Goal: Information Seeking & Learning: Learn about a topic

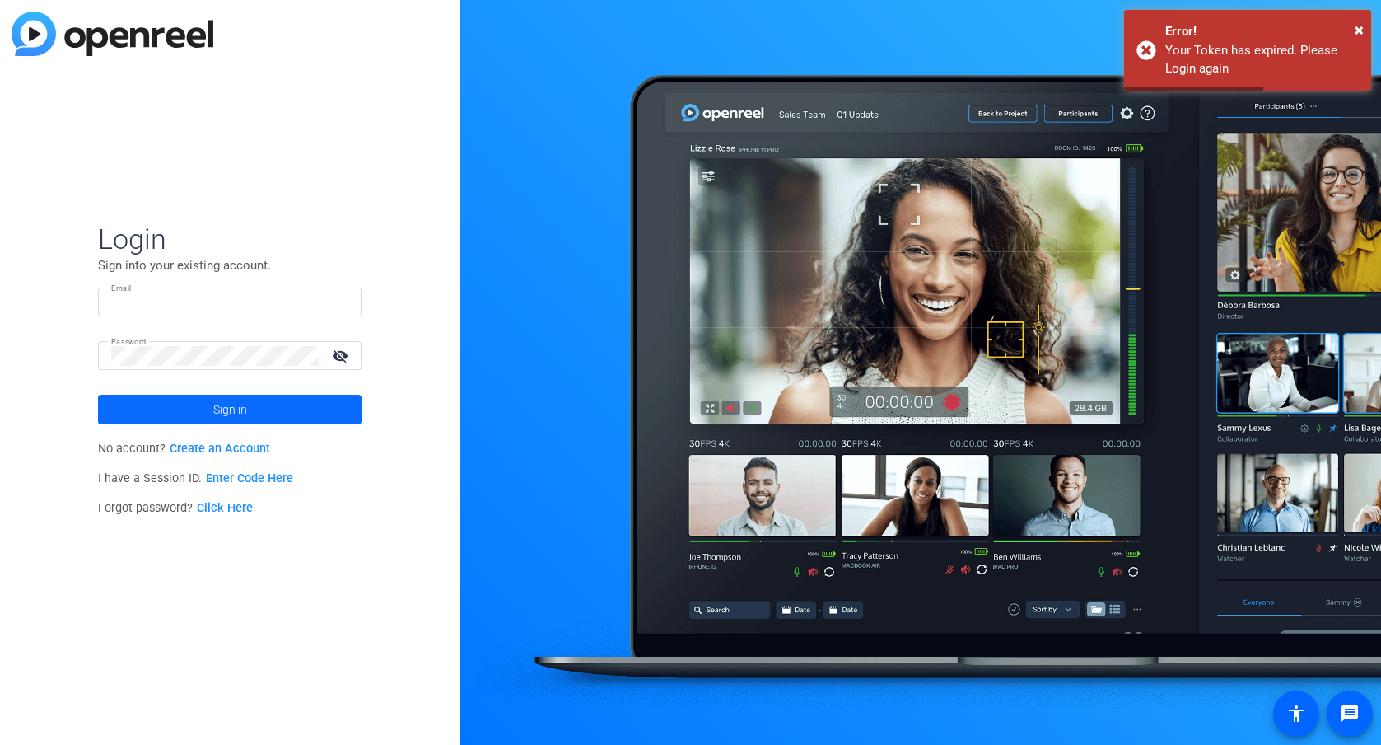
type input "[PERSON_NAME][EMAIL_ADDRESS][PERSON_NAME][PERSON_NAME][DOMAIN_NAME]"
click at [180, 414] on span at bounding box center [230, 410] width 264 height 40
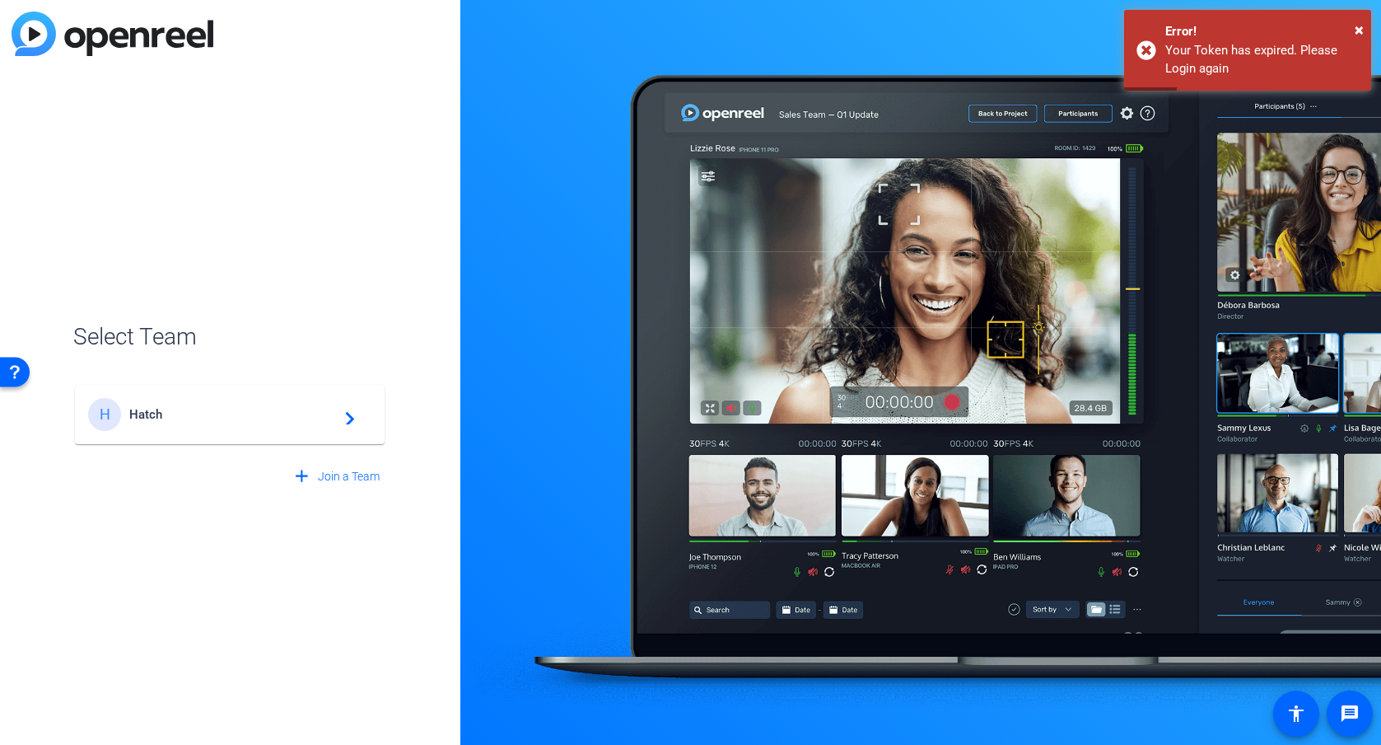
click at [290, 411] on span "Hatch" at bounding box center [232, 414] width 206 height 15
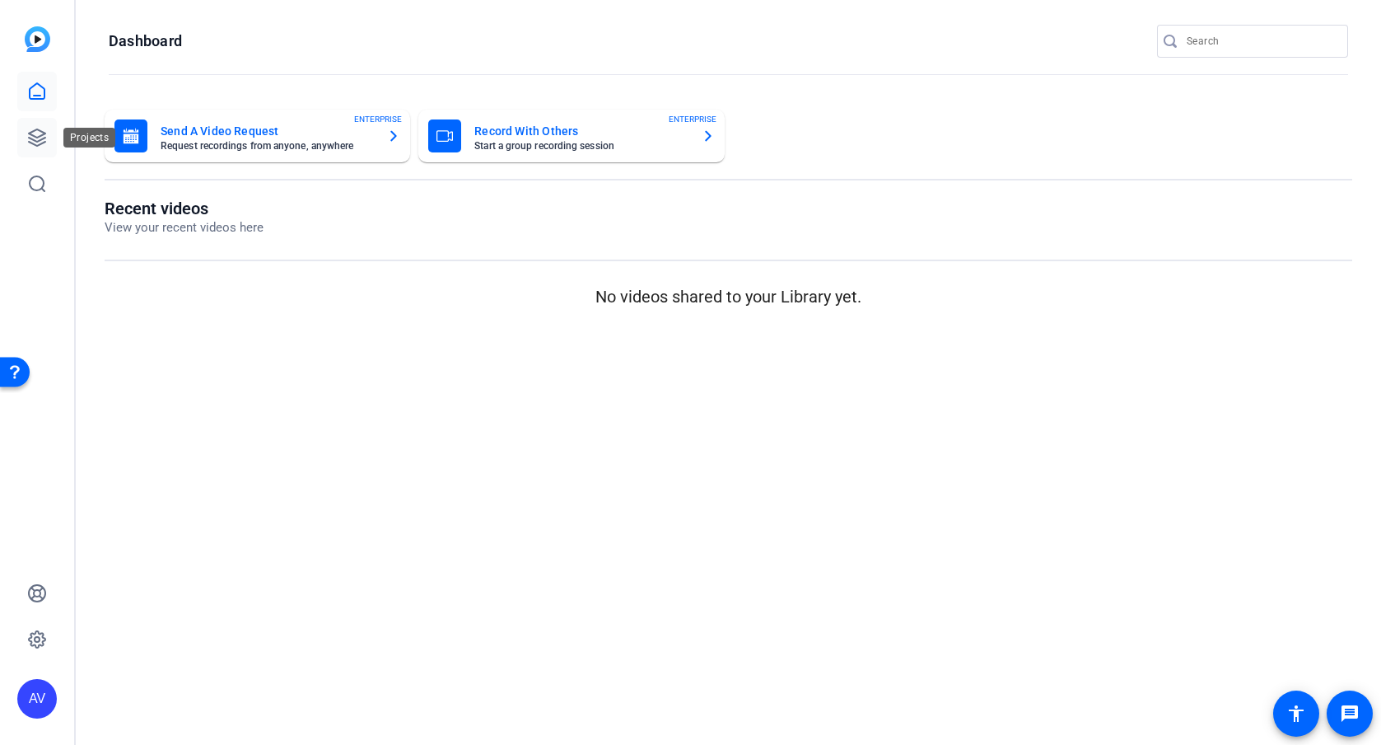
click at [32, 134] on icon at bounding box center [37, 138] width 20 height 20
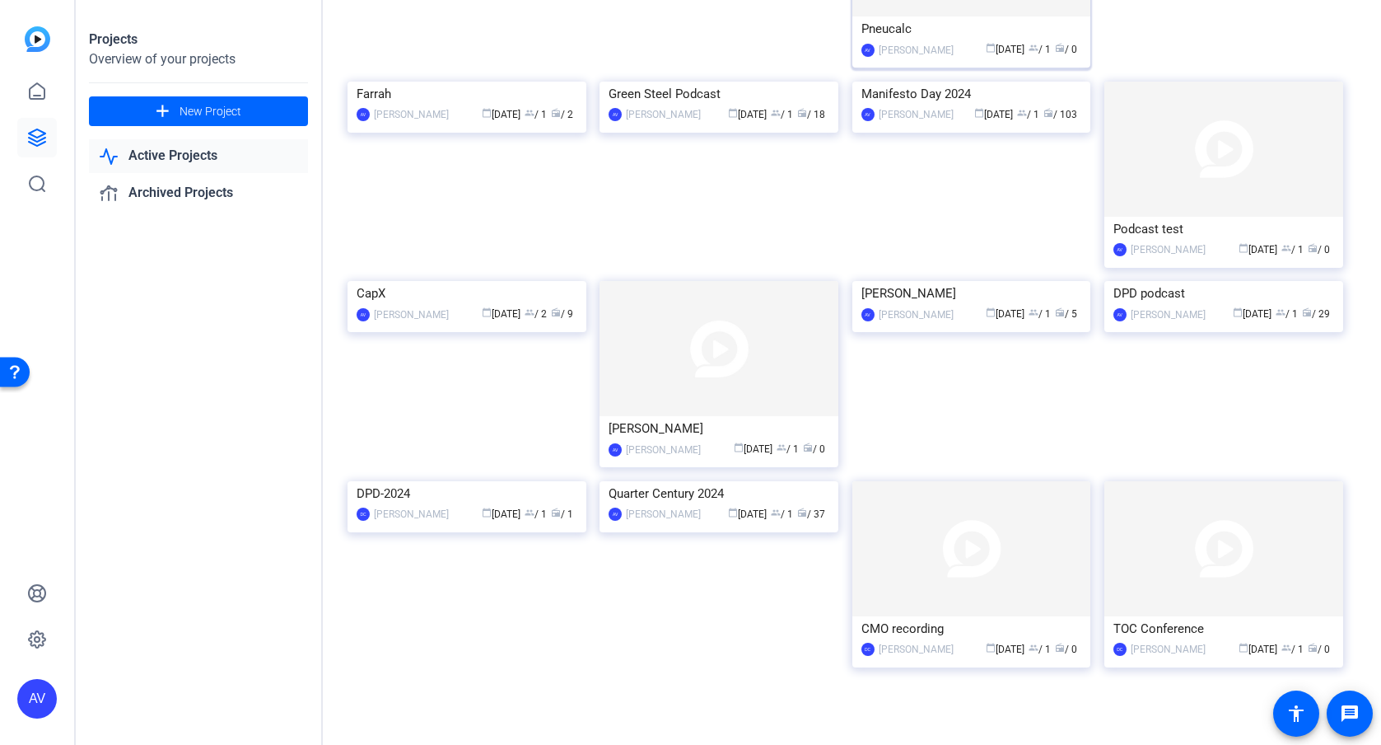
scroll to position [582, 0]
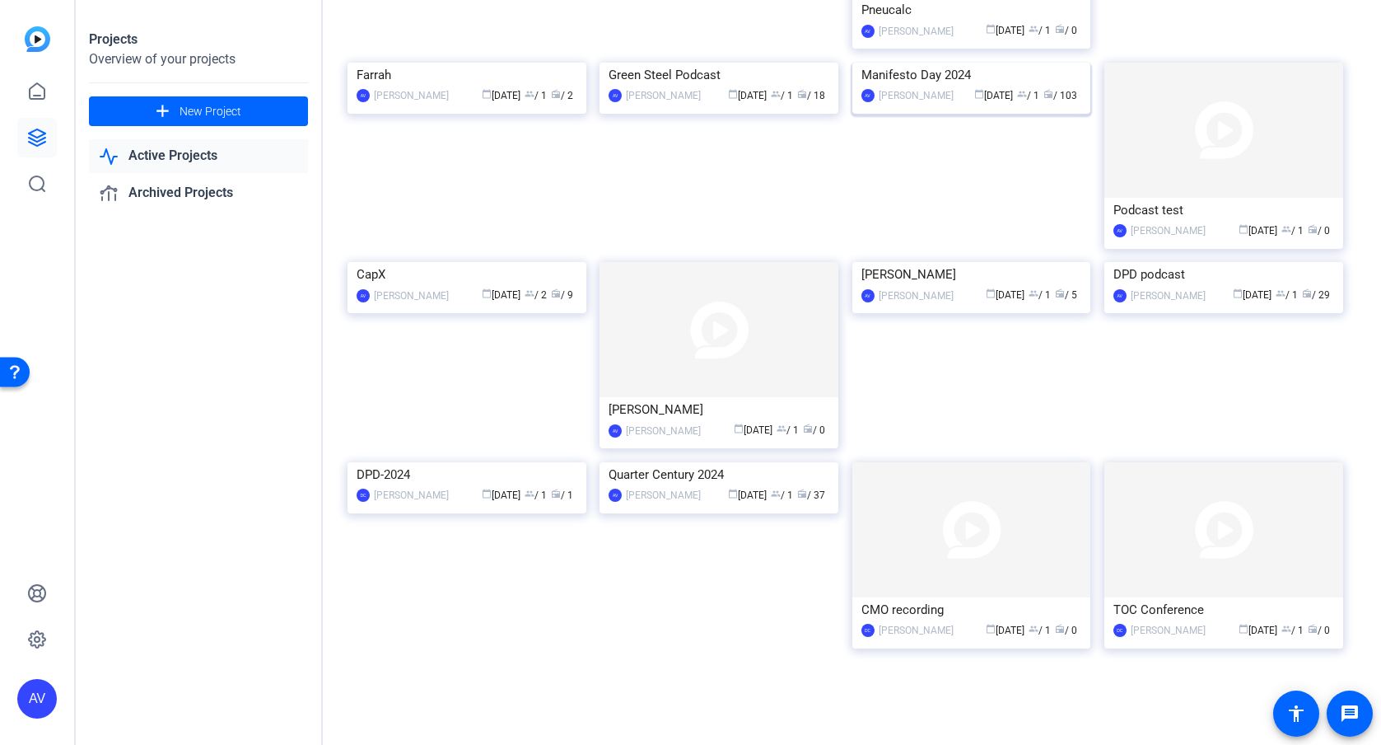
click at [957, 63] on img at bounding box center [971, 63] width 239 height 0
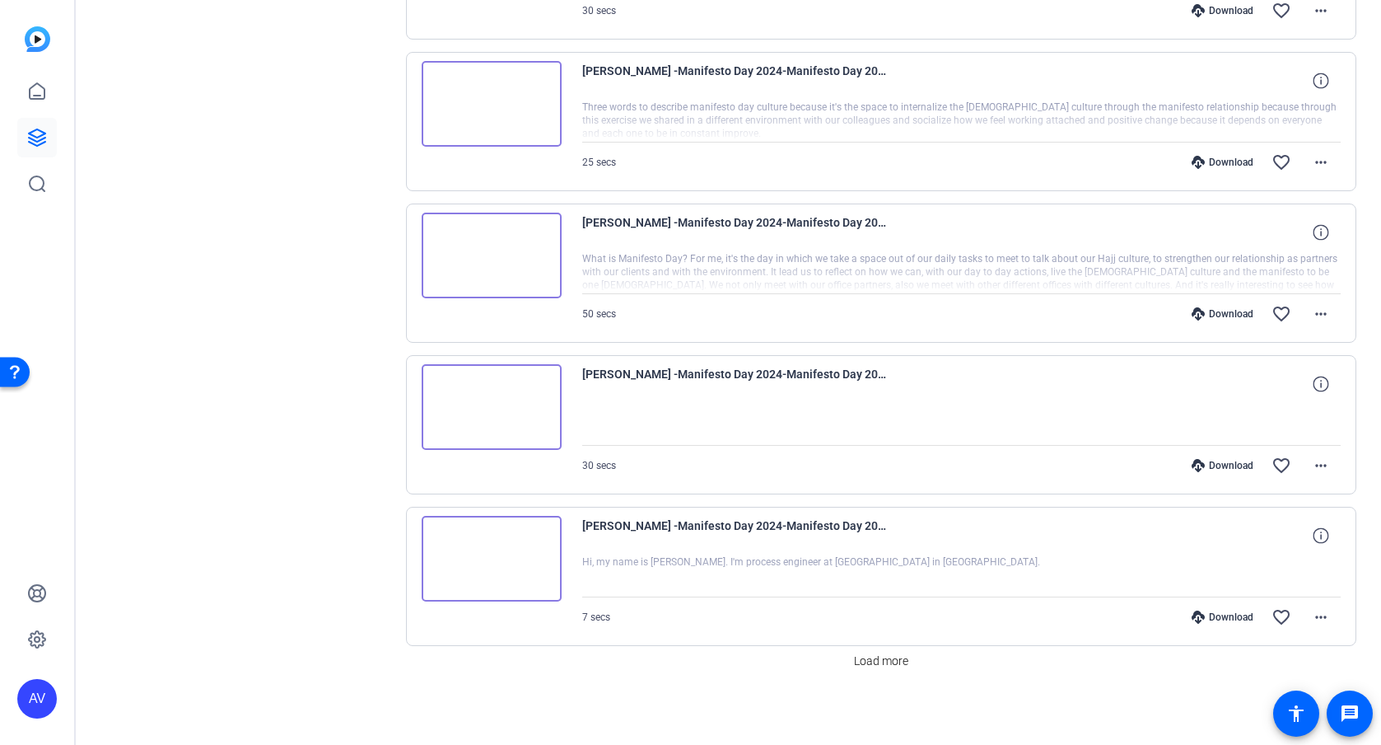
scroll to position [1077, 0]
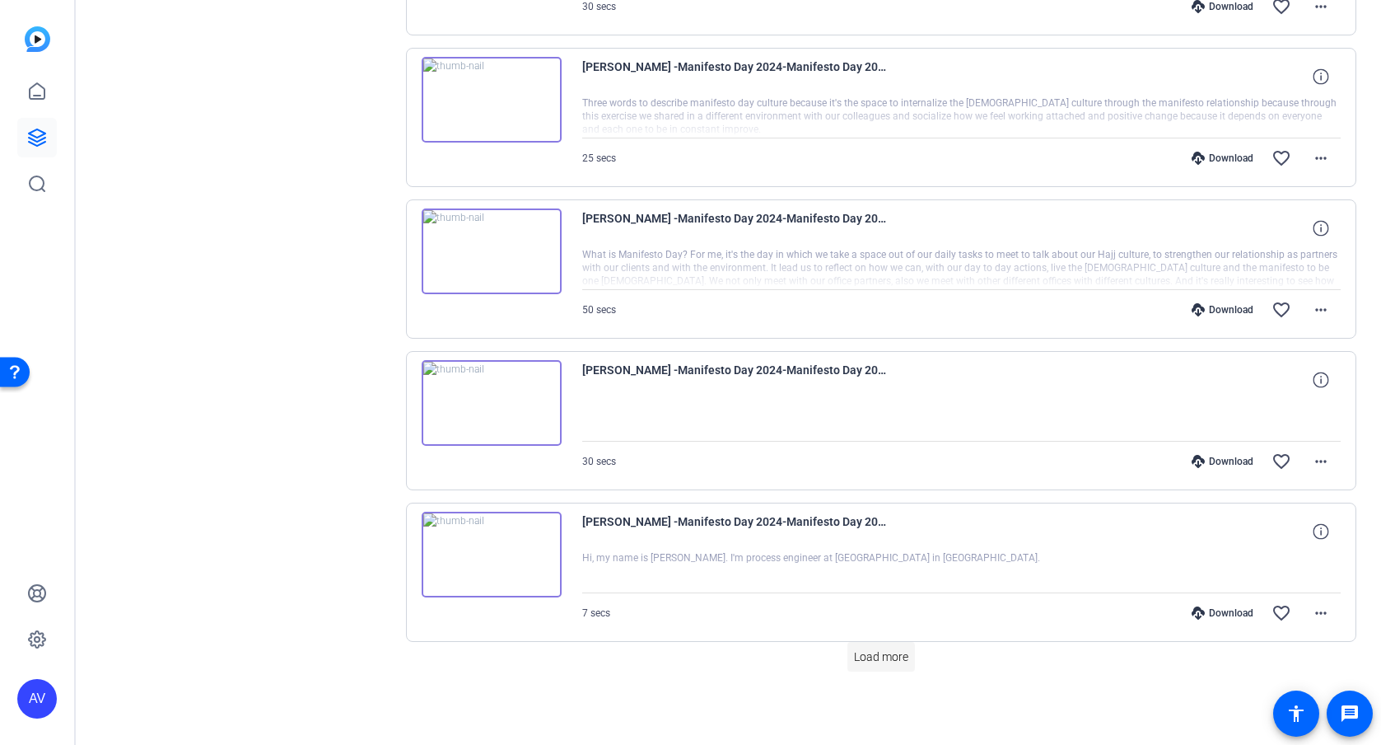
click at [870, 656] on span "Load more" at bounding box center [881, 656] width 54 height 17
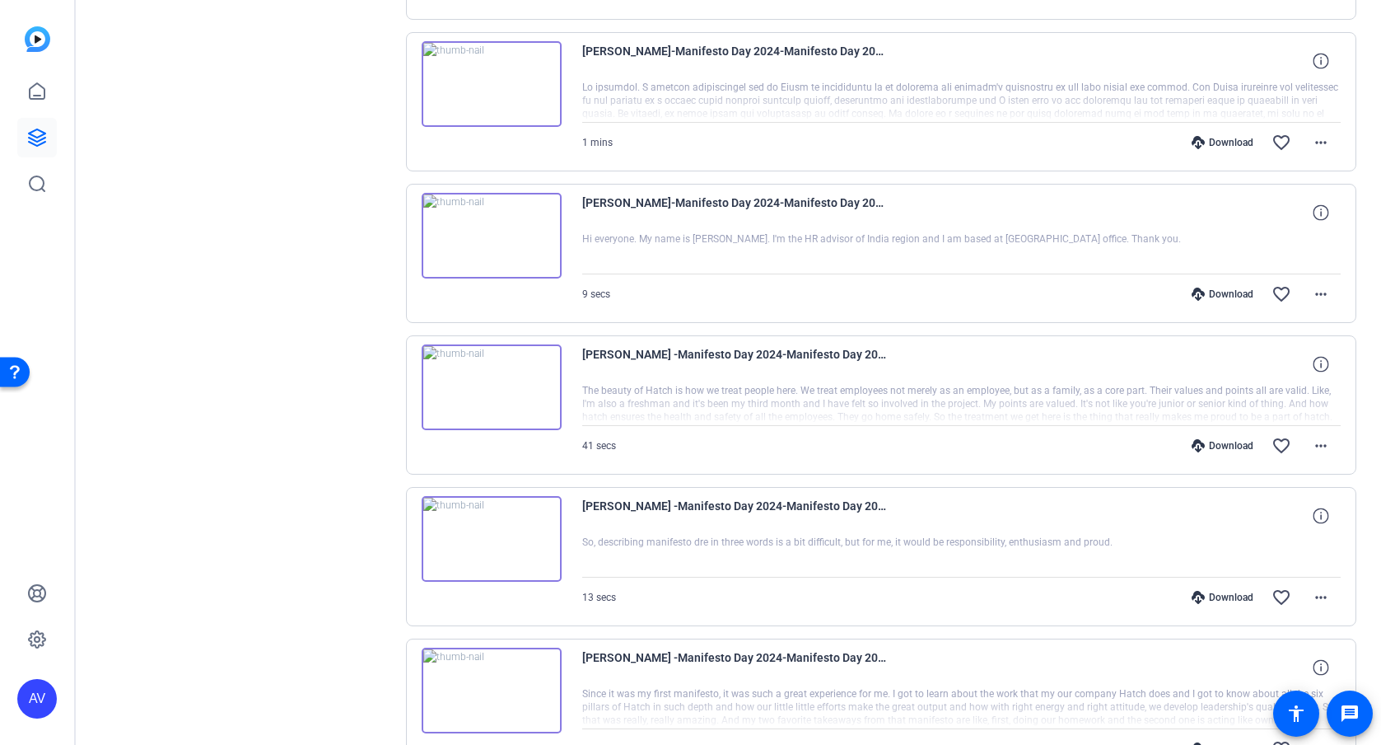
scroll to position [2593, 0]
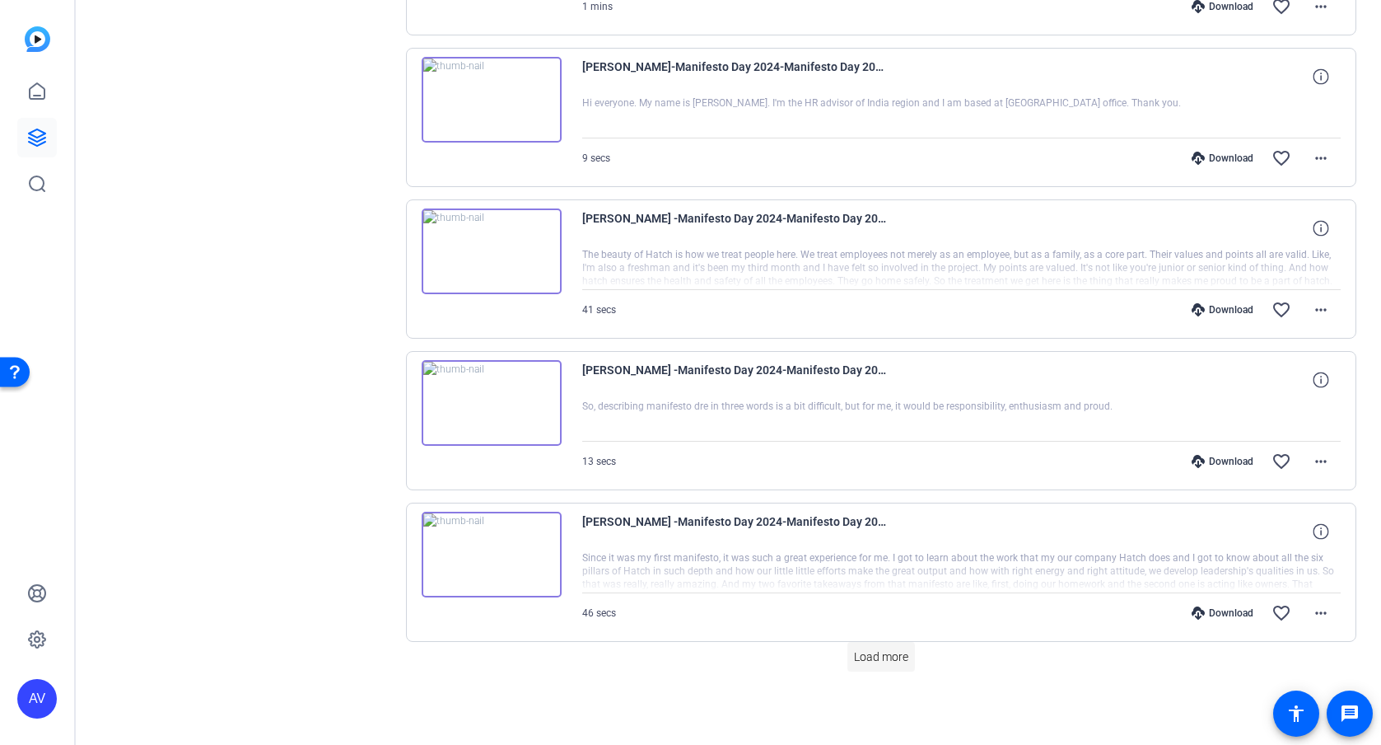
click at [885, 658] on span "Load more" at bounding box center [881, 656] width 54 height 17
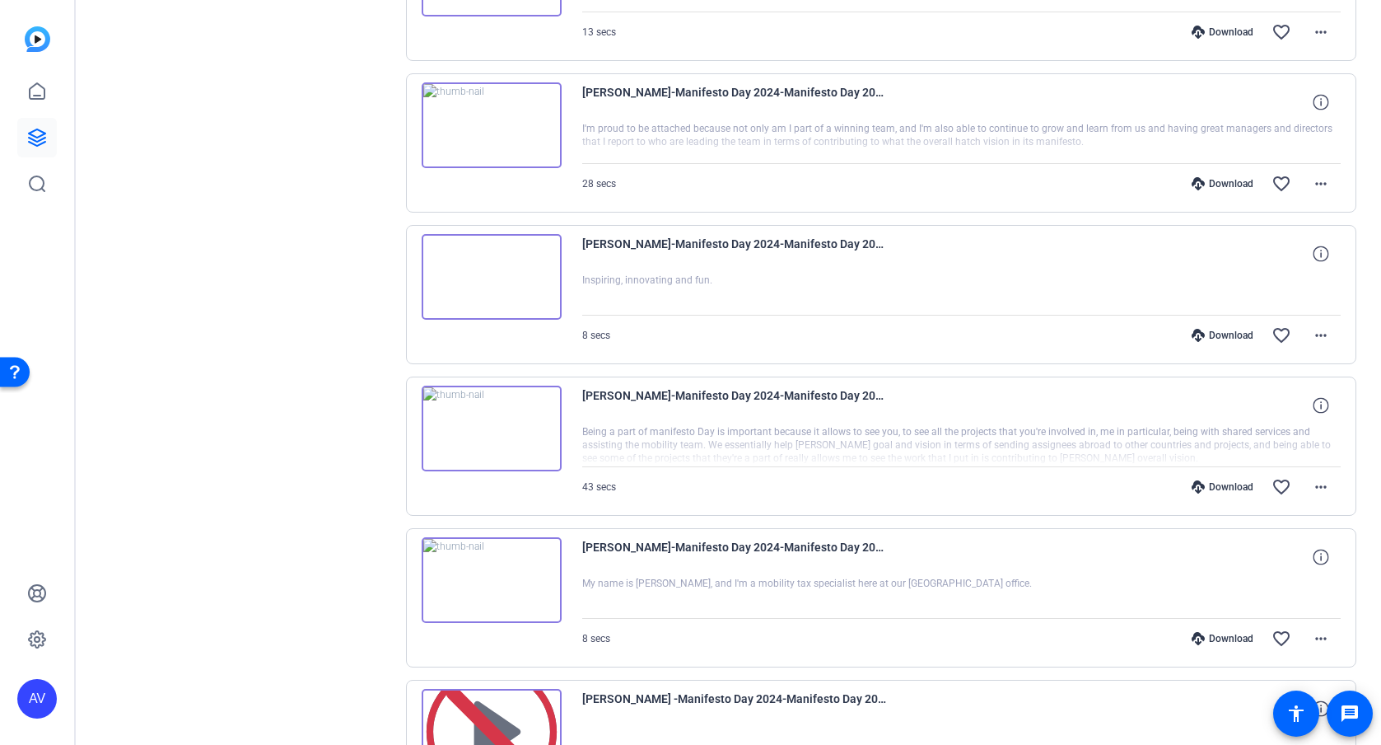
scroll to position [4108, 0]
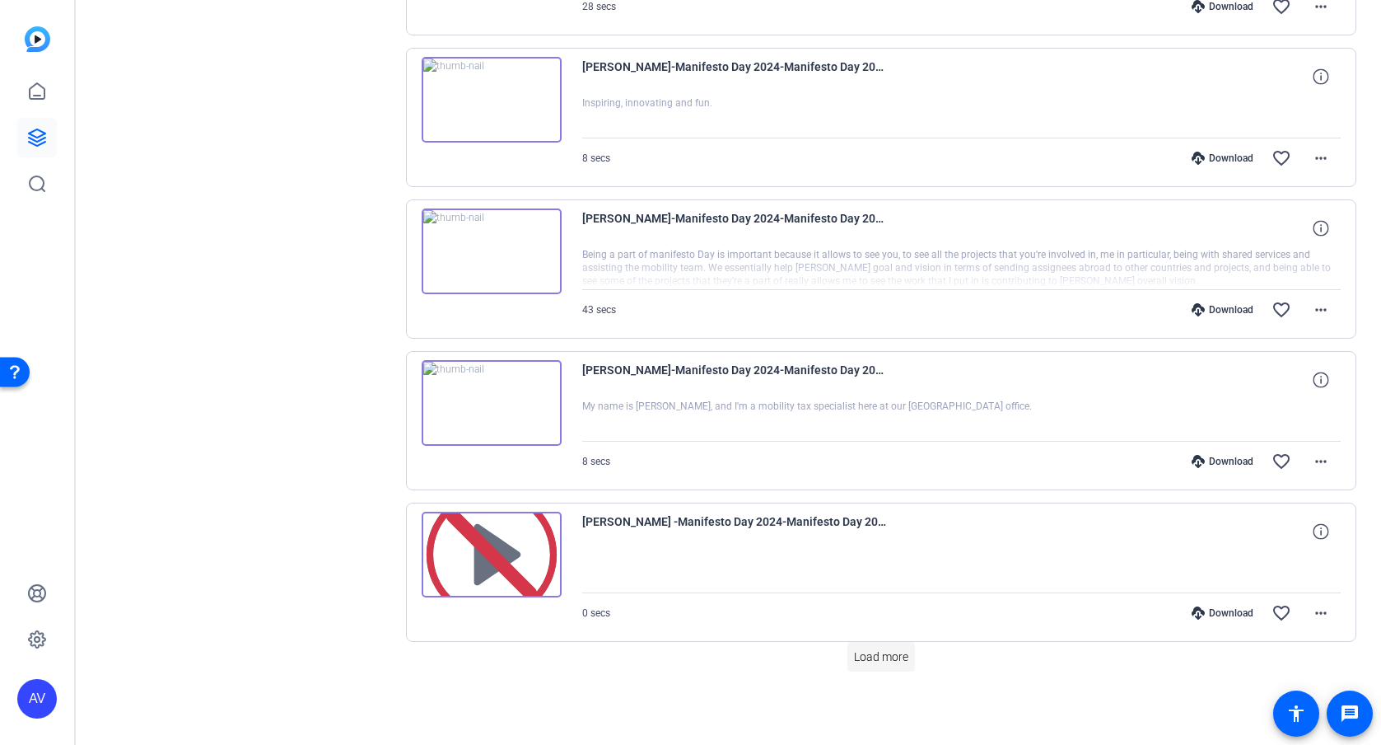
click at [867, 661] on span "Load more" at bounding box center [881, 656] width 54 height 17
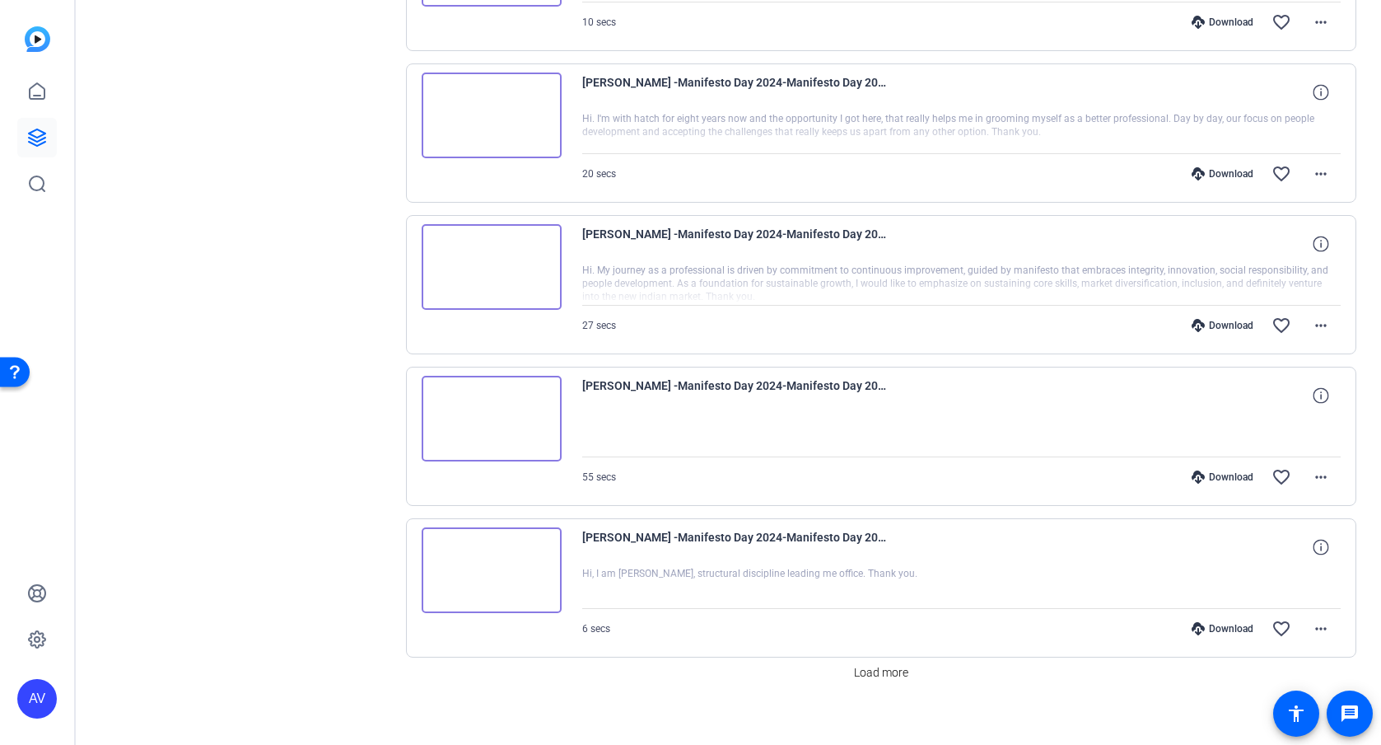
scroll to position [5624, 0]
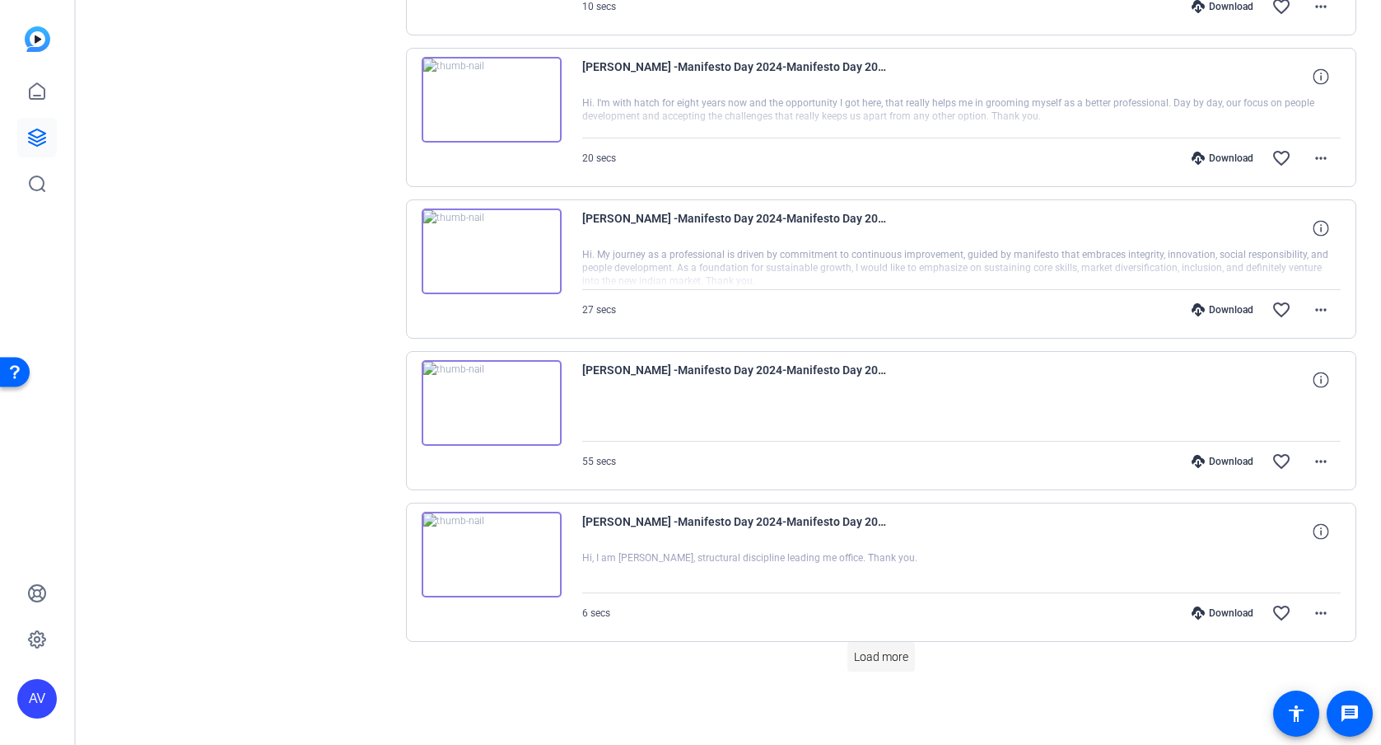
click at [890, 661] on span "Load more" at bounding box center [881, 656] width 54 height 17
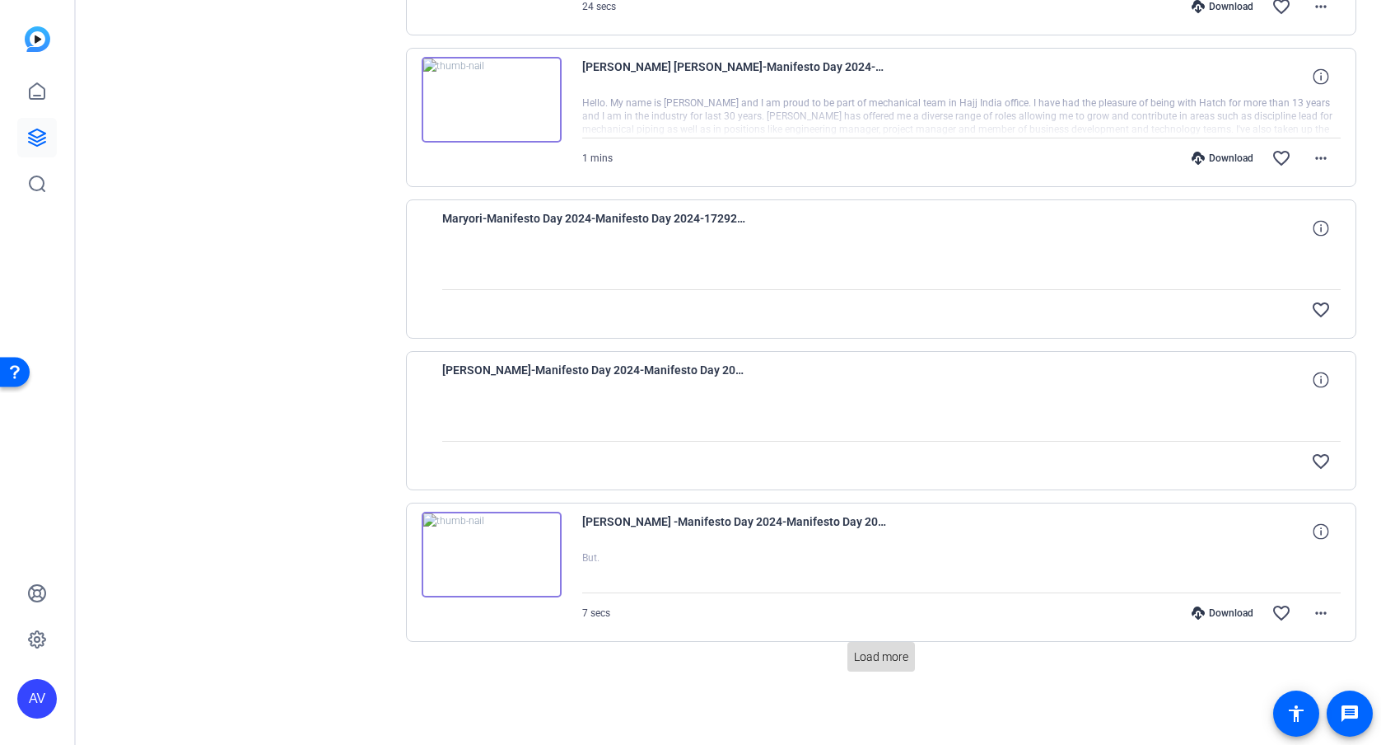
click at [876, 648] on span "Load more" at bounding box center [881, 656] width 54 height 17
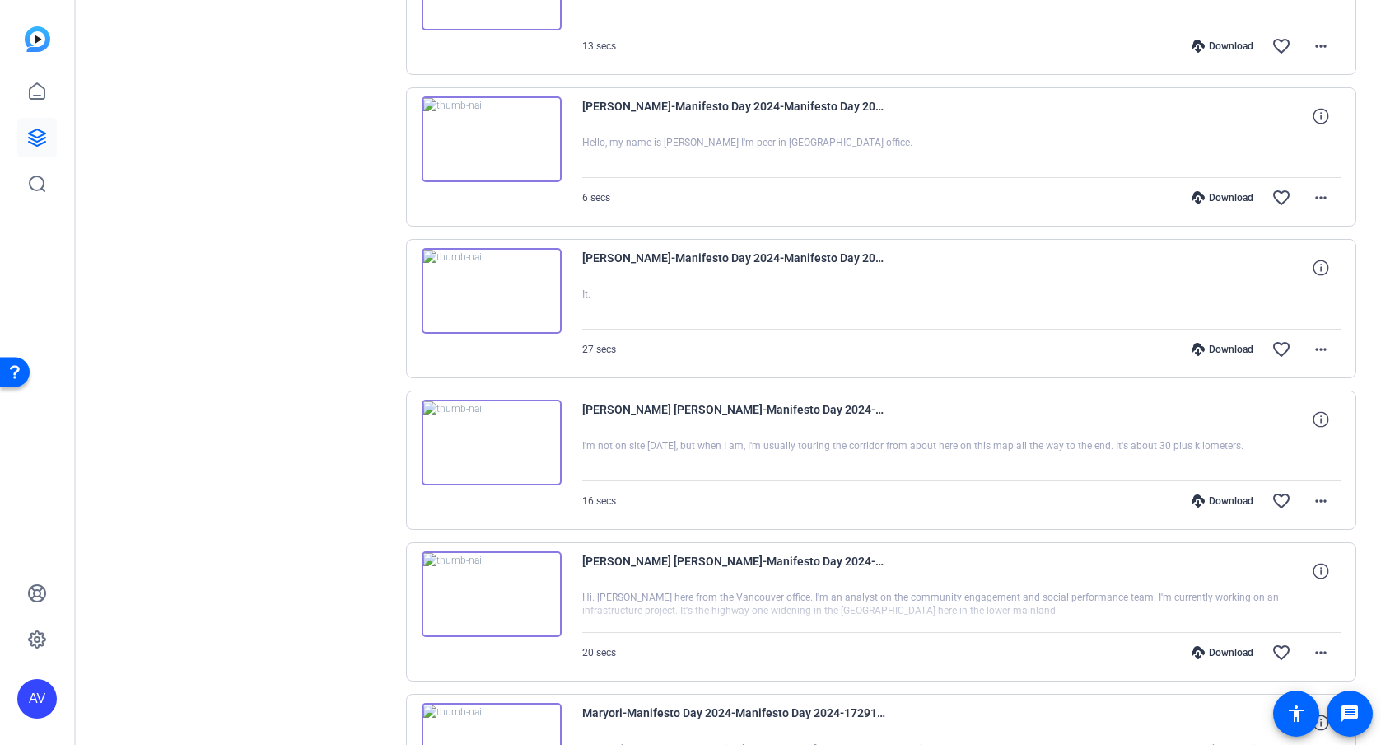
scroll to position [8655, 0]
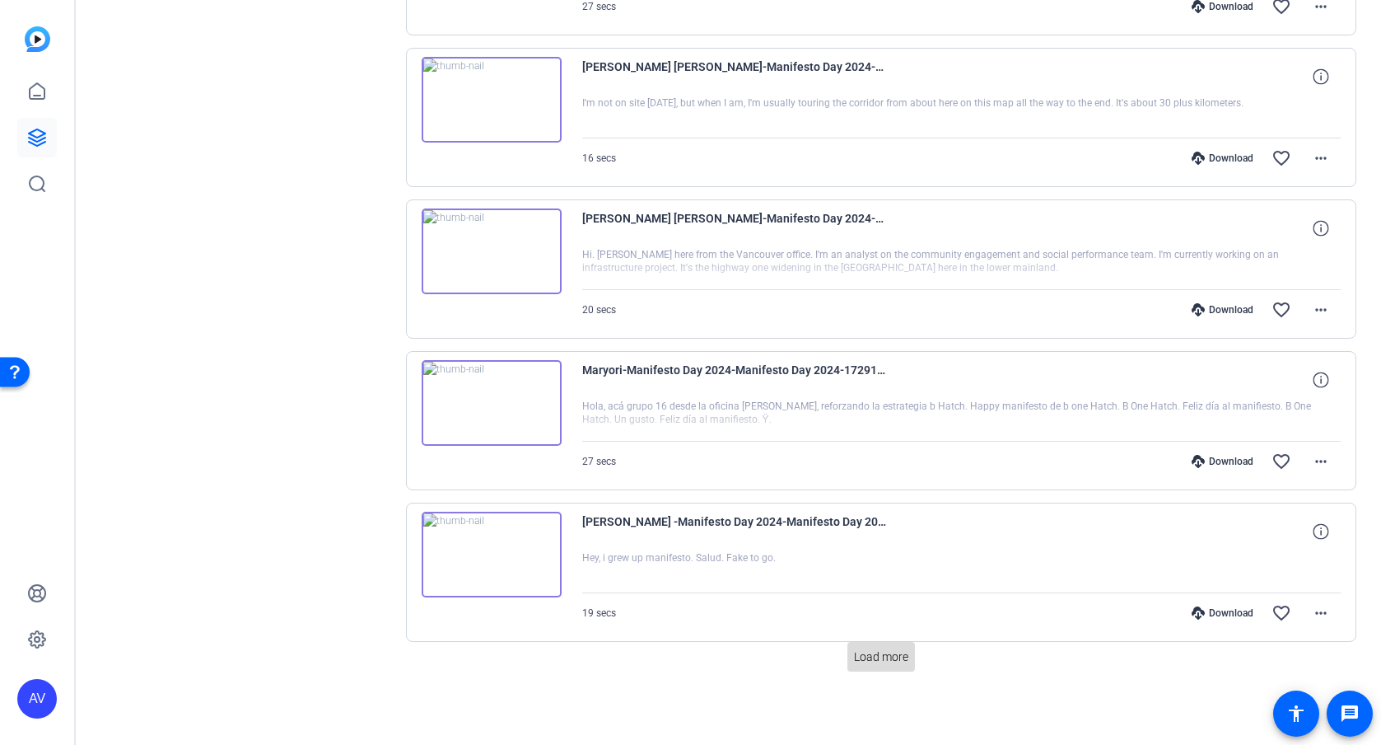
click at [854, 656] on span "Load more" at bounding box center [881, 656] width 54 height 17
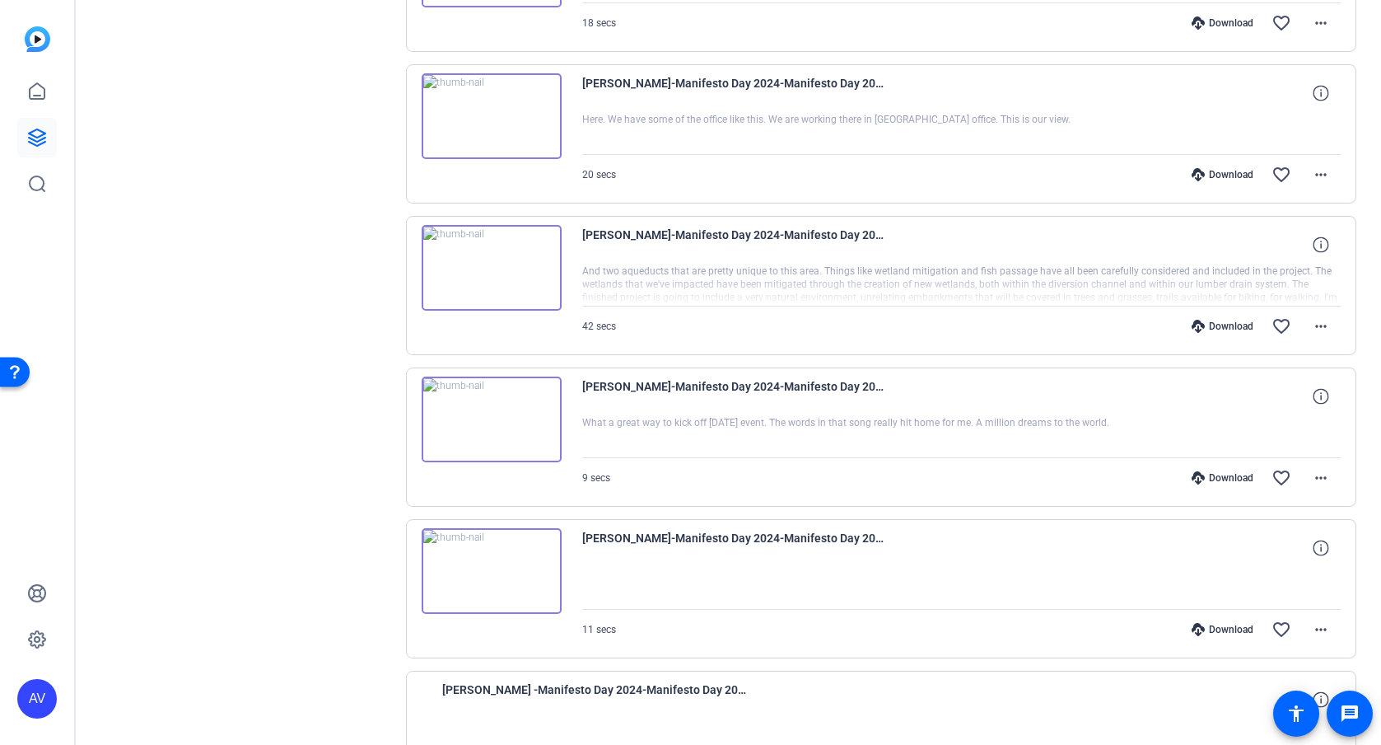
scroll to position [10170, 0]
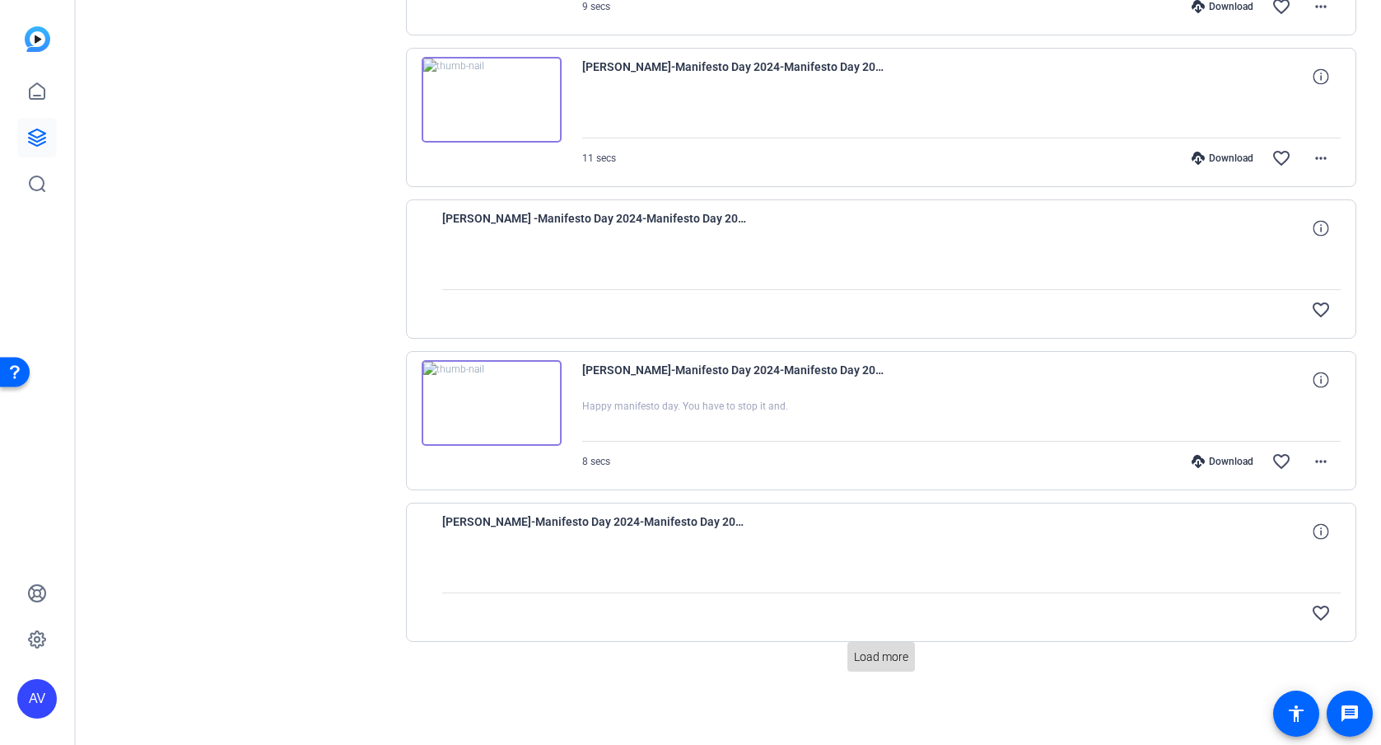
click at [883, 654] on span "Load more" at bounding box center [881, 656] width 54 height 17
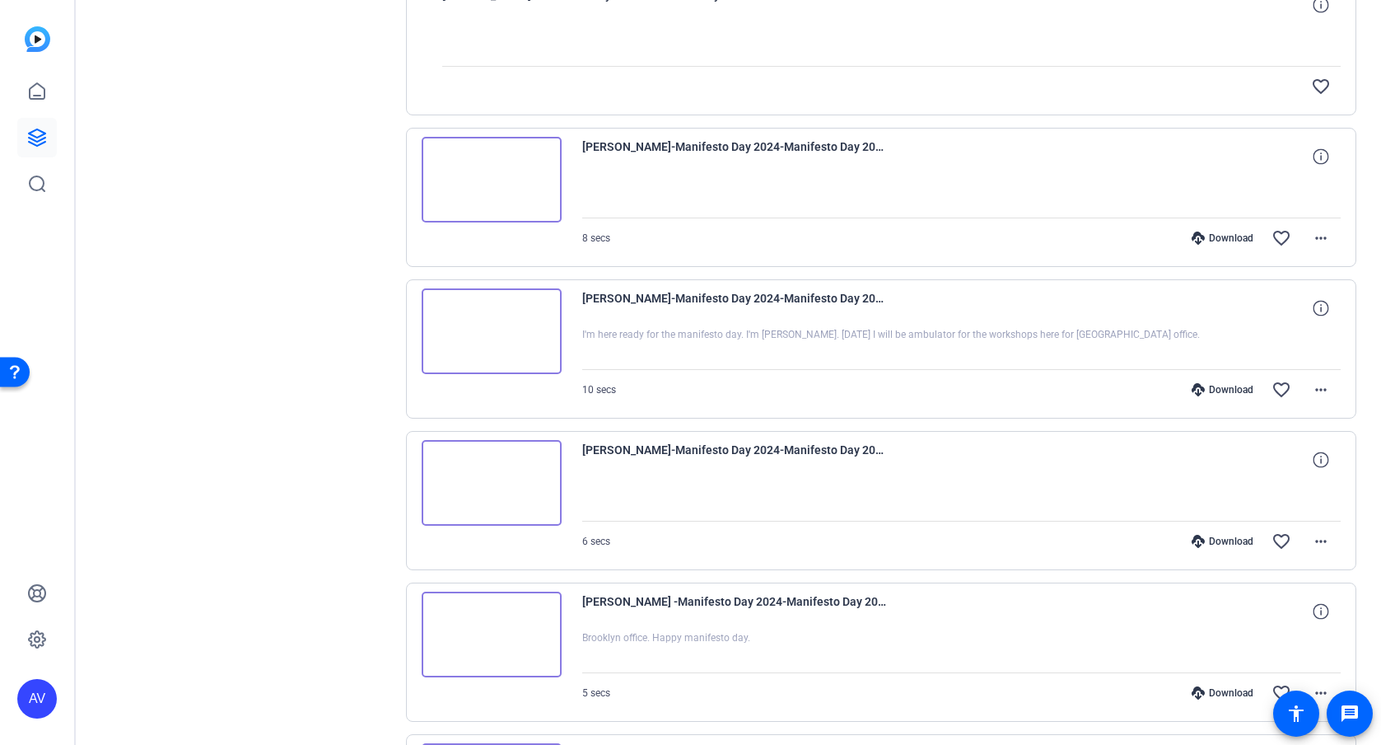
scroll to position [11686, 0]
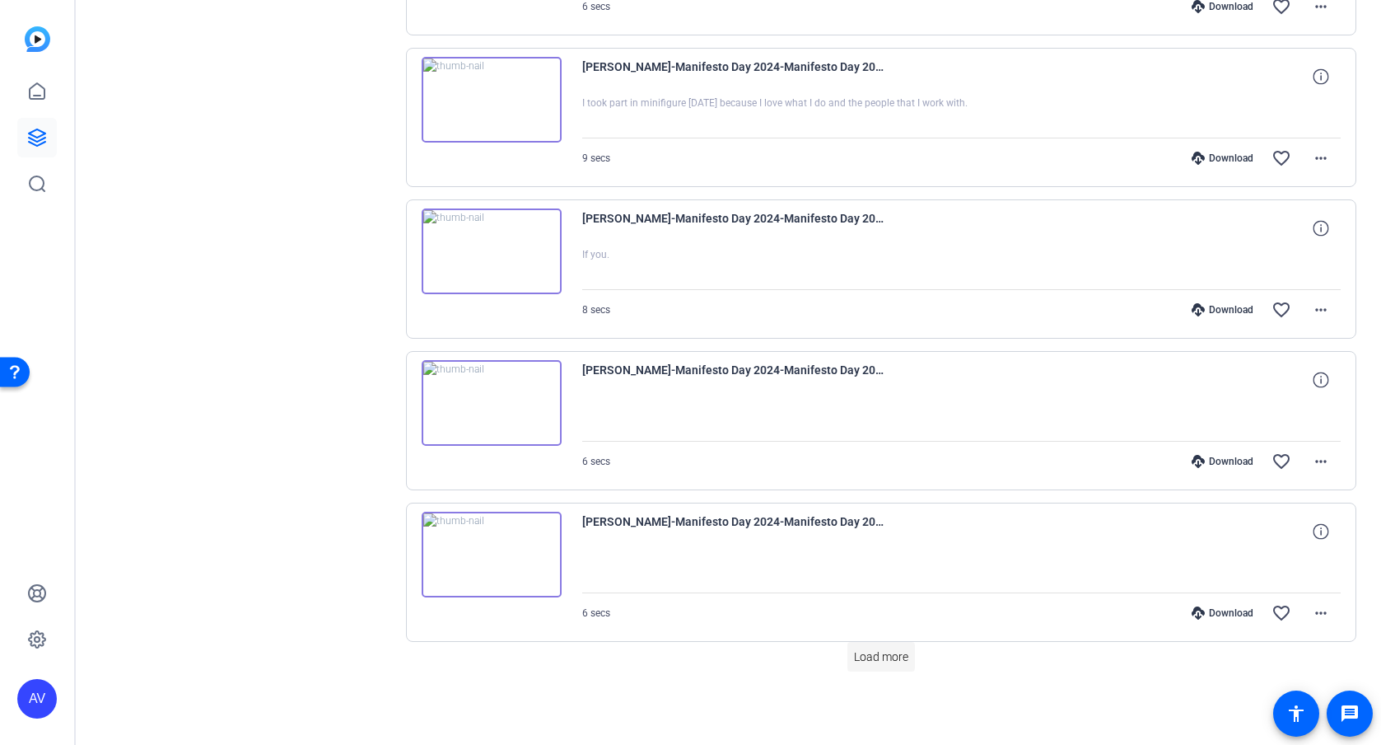
click at [896, 648] on span "Load more" at bounding box center [881, 656] width 54 height 17
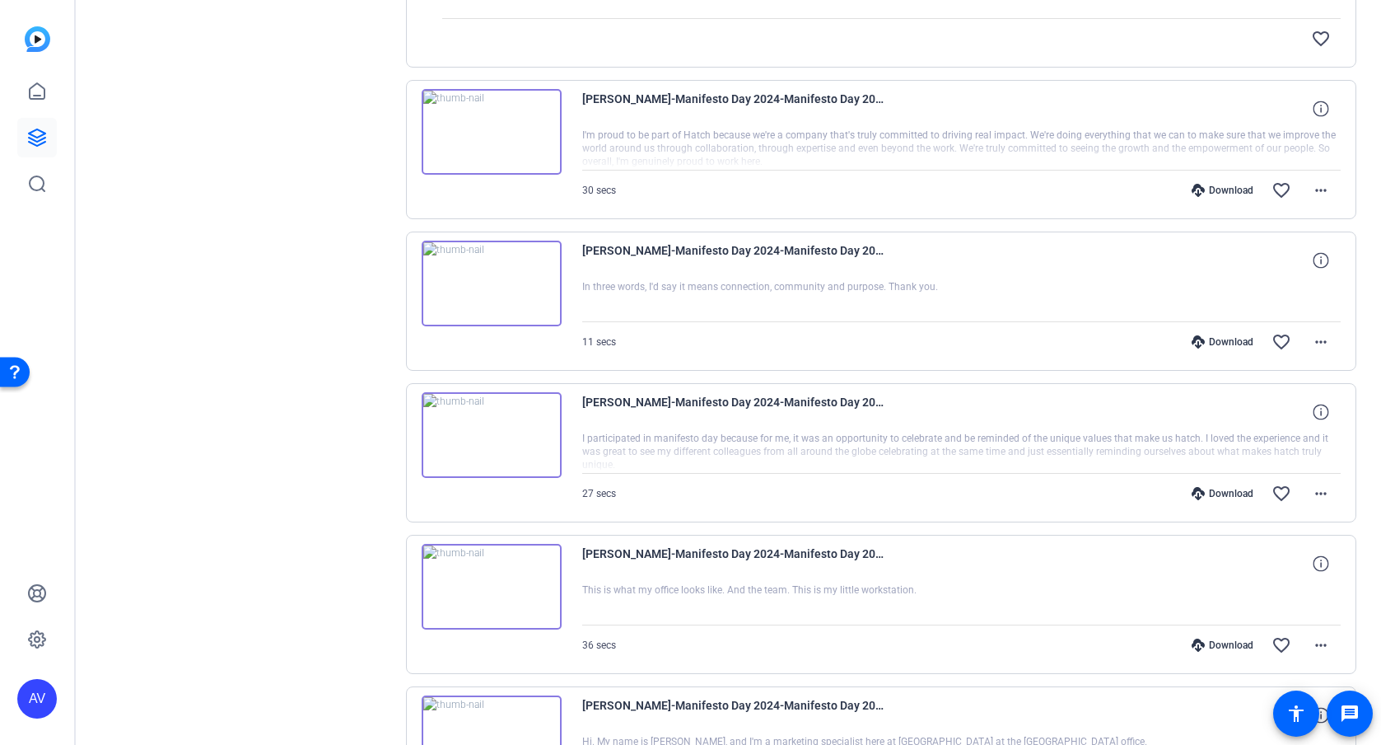
scroll to position [13201, 0]
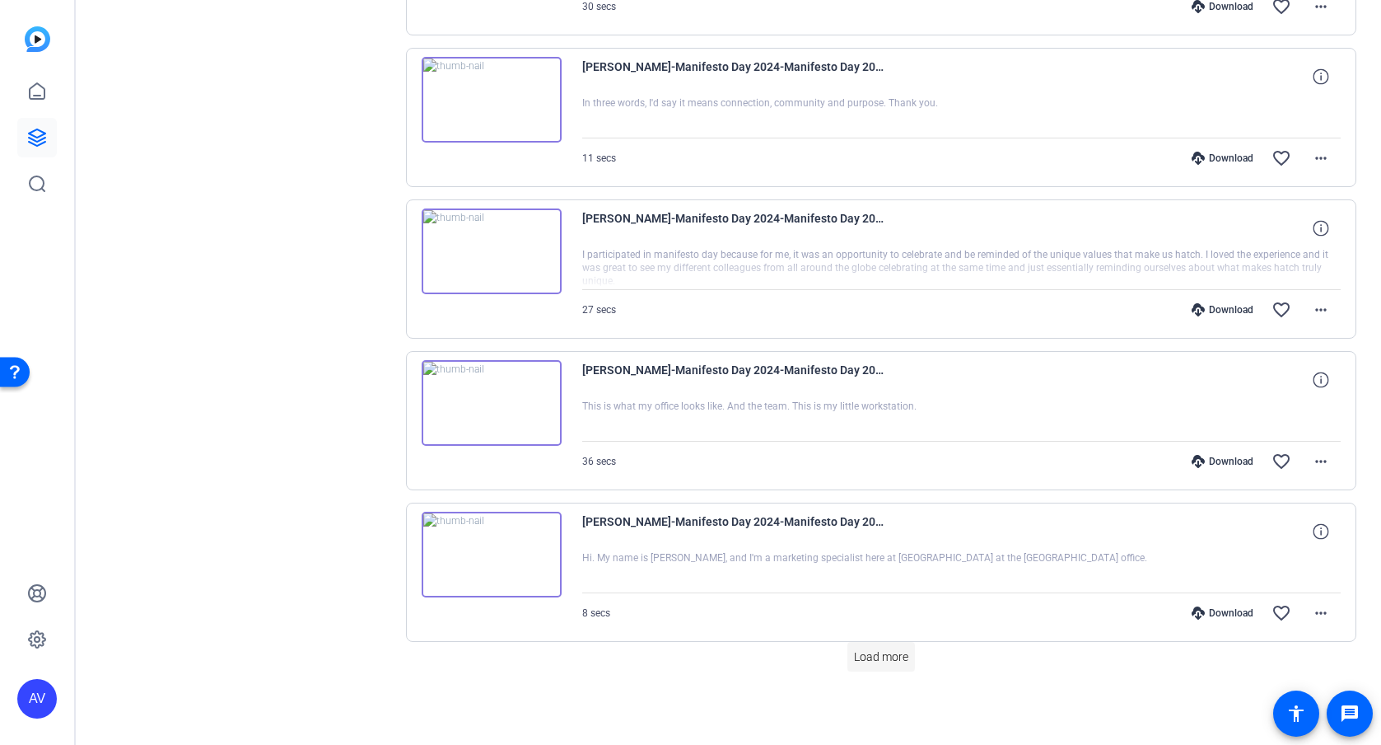
click at [863, 666] on button "Load more" at bounding box center [882, 657] width 68 height 30
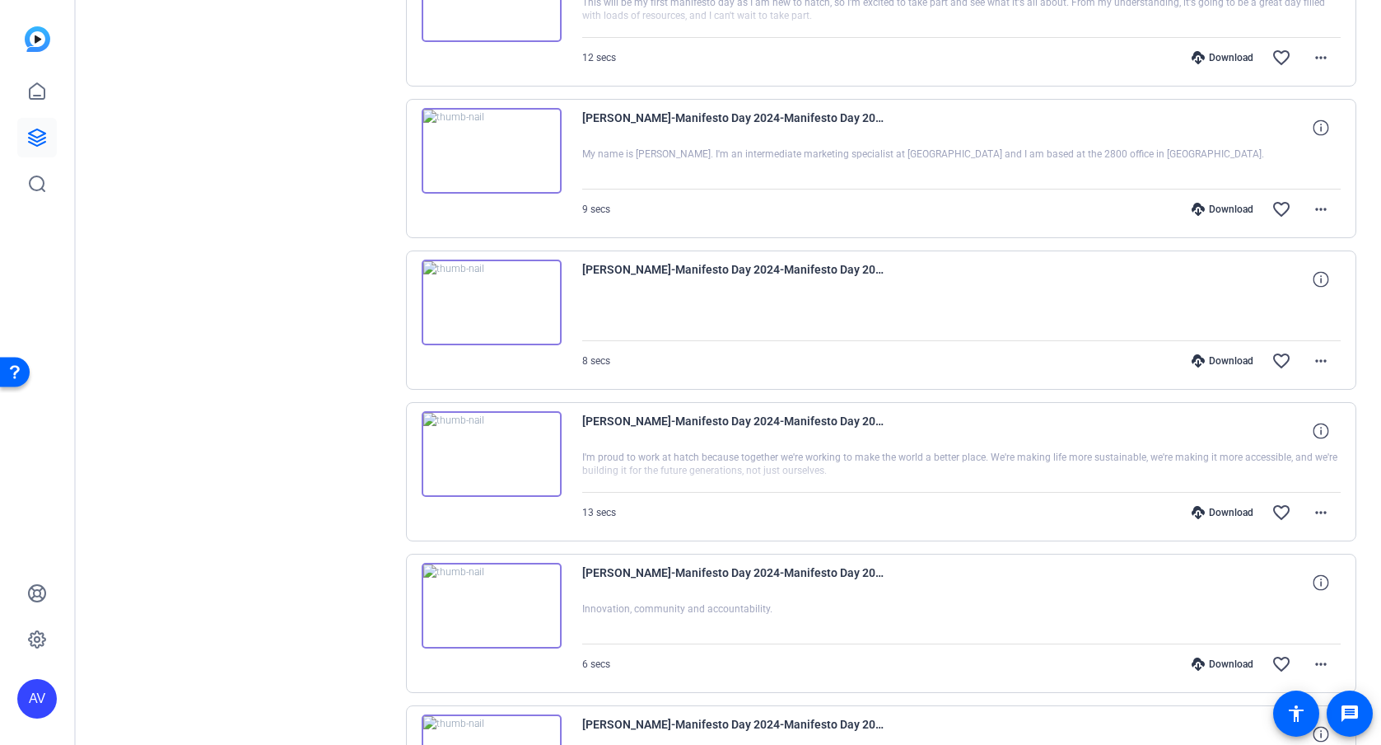
scroll to position [14212, 0]
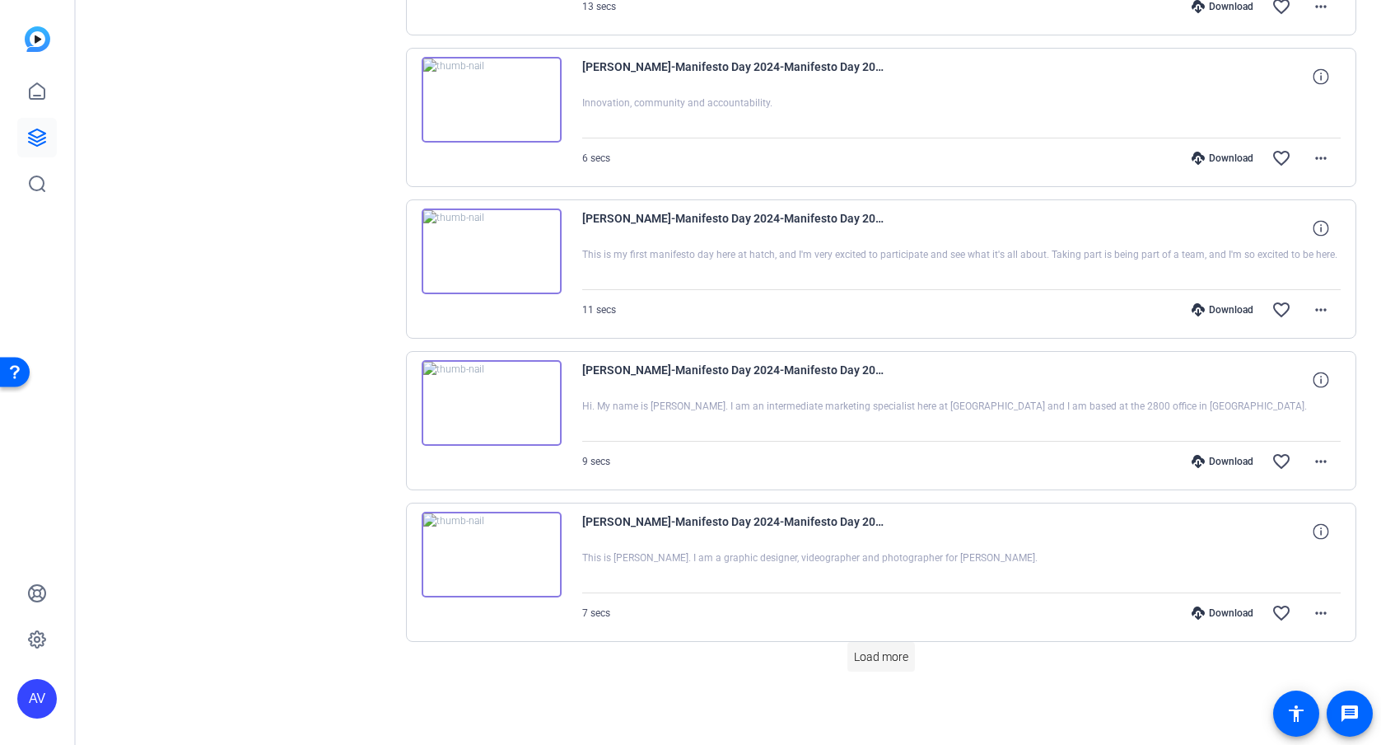
click at [877, 652] on span "Load more" at bounding box center [881, 656] width 54 height 17
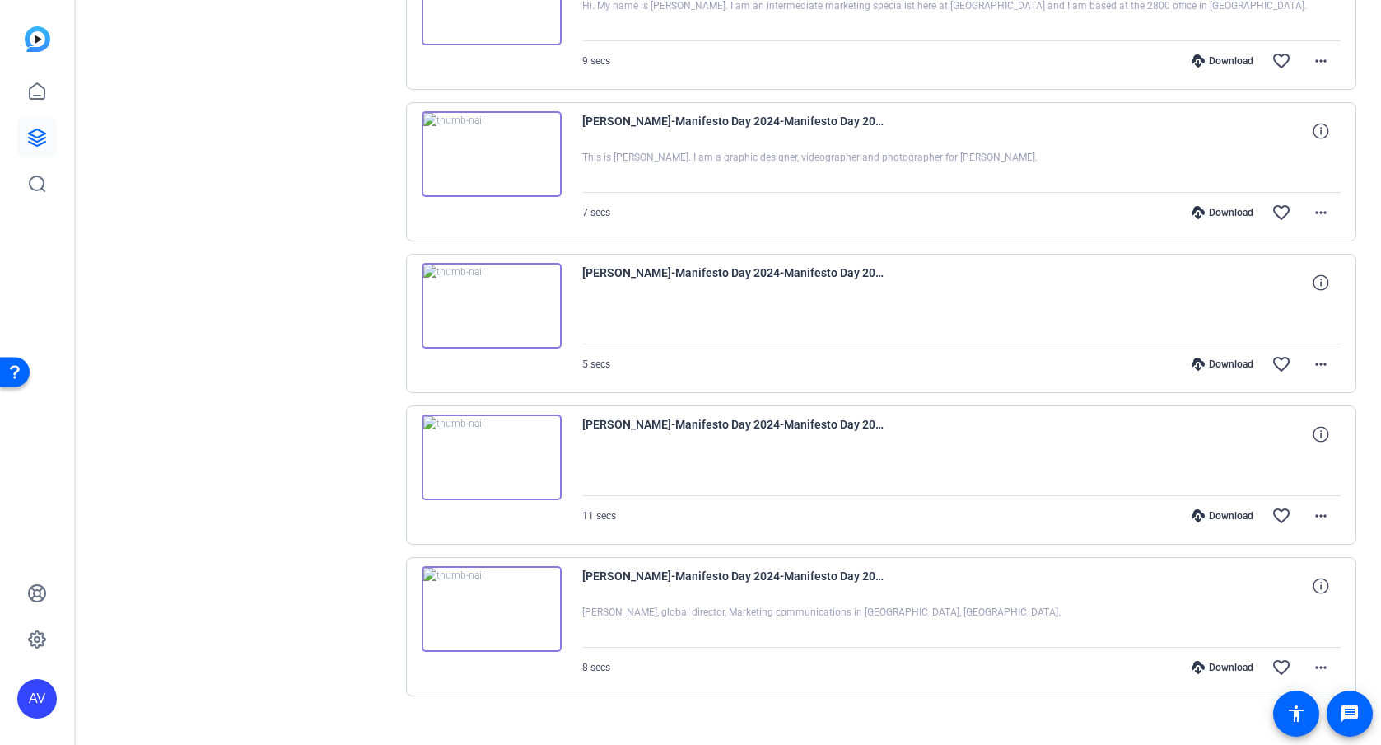
scroll to position [15142, 0]
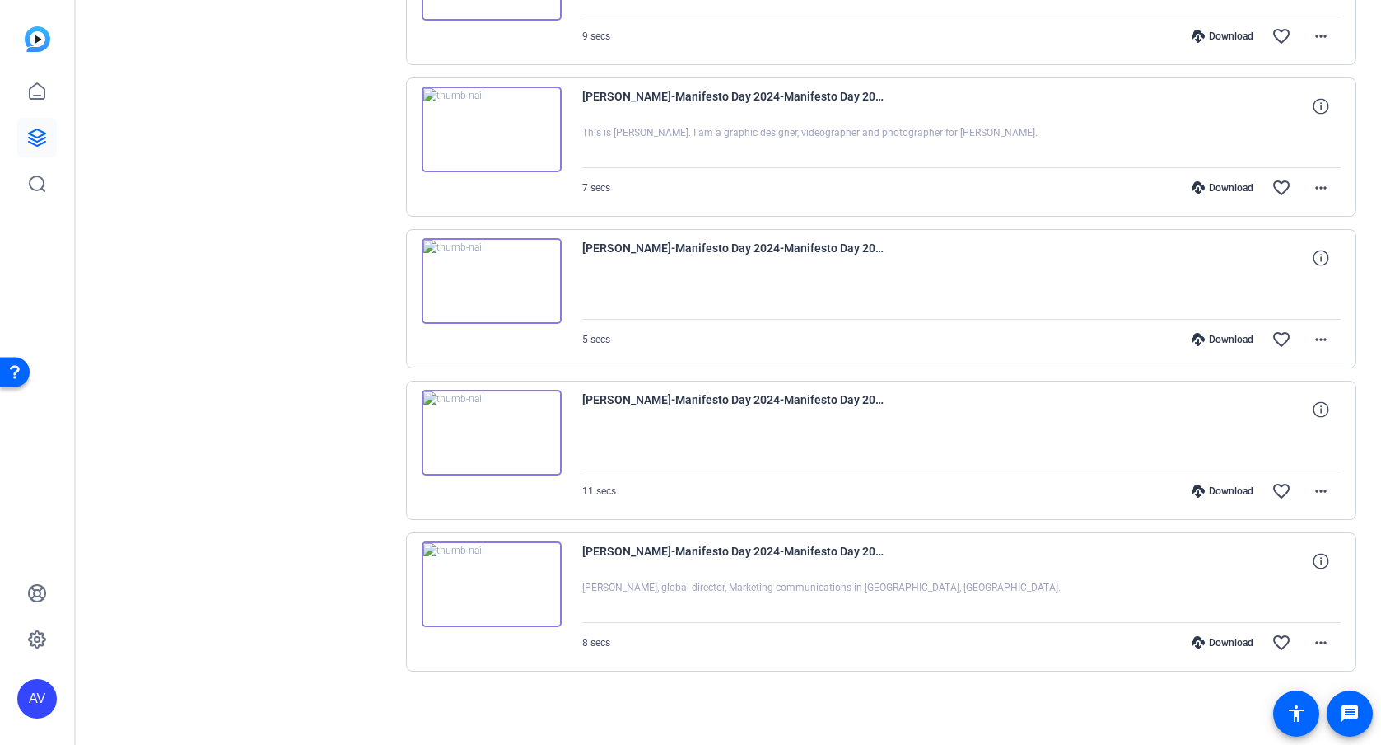
click at [497, 423] on img at bounding box center [492, 433] width 140 height 86
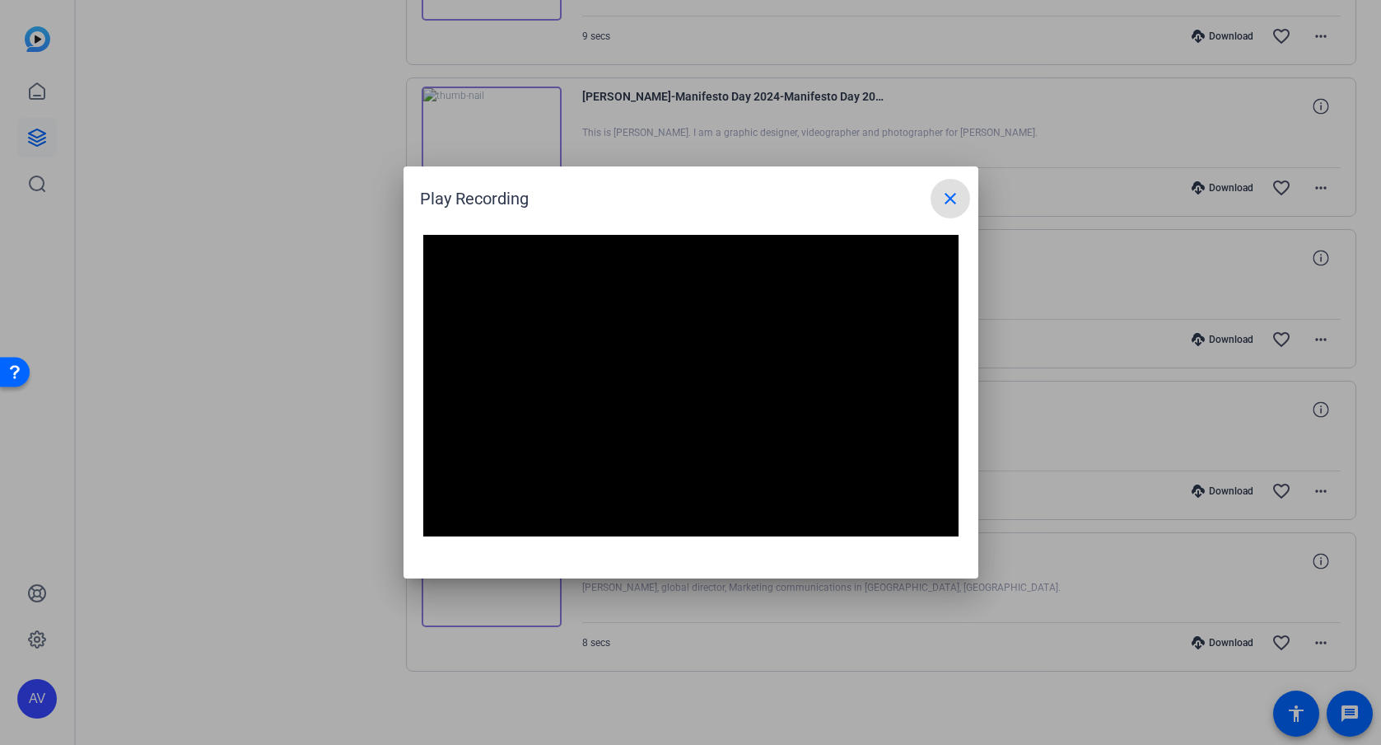
click at [956, 201] on mat-icon "close" at bounding box center [951, 199] width 20 height 20
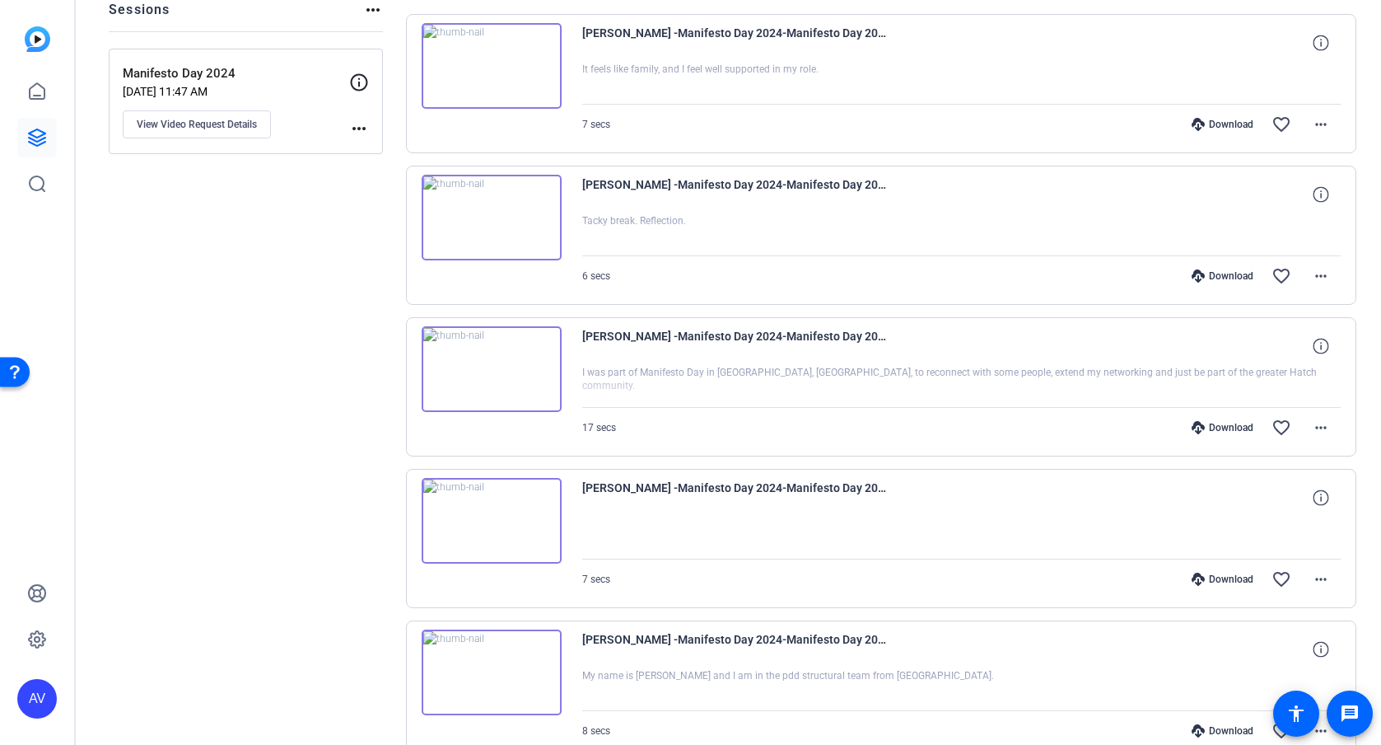
scroll to position [0, 0]
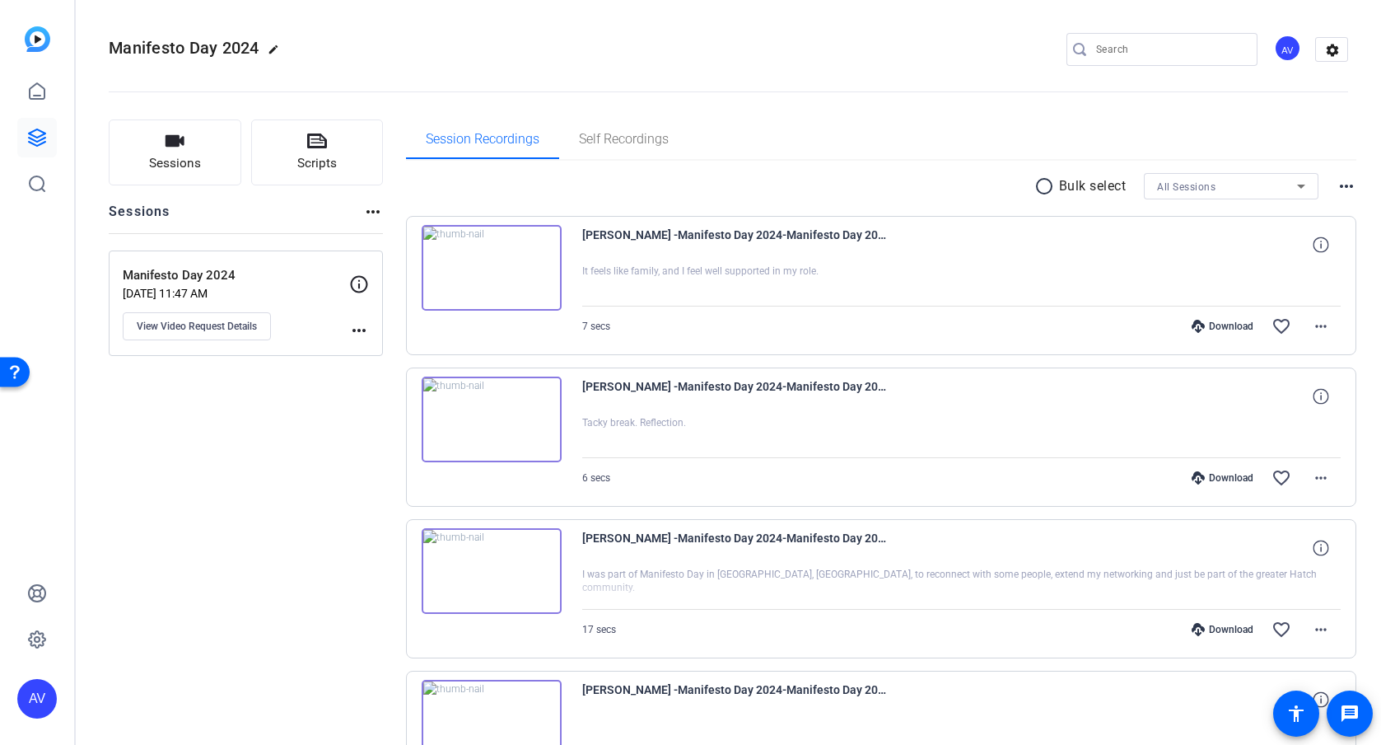
drag, startPoint x: 624, startPoint y: 39, endPoint x: 607, endPoint y: 29, distance: 19.9
click at [624, 38] on div "Manifesto Day 2024 edit AV settings" at bounding box center [729, 49] width 1240 height 25
